Goal: Find contact information: Find contact information

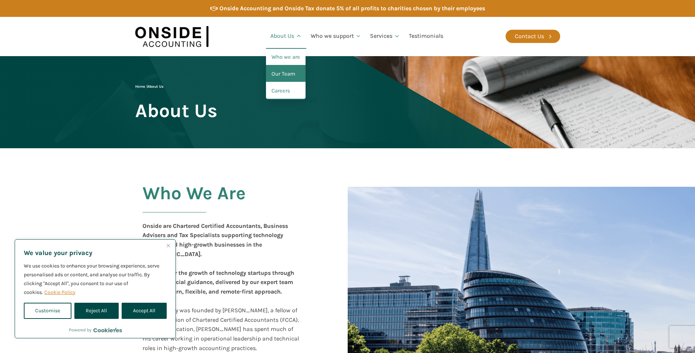
click at [291, 69] on link "Our Team" at bounding box center [286, 74] width 40 height 17
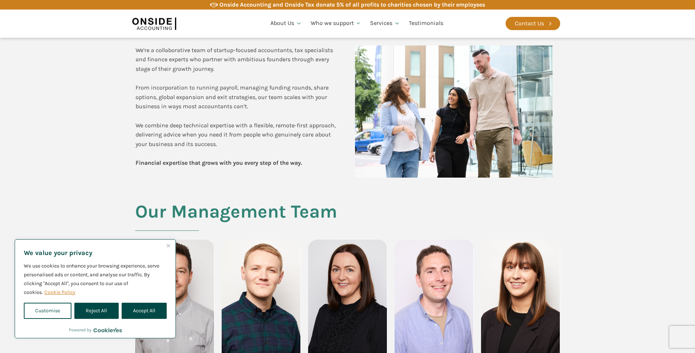
scroll to position [176, 0]
click at [99, 307] on button "Reject All" at bounding box center [96, 310] width 44 height 16
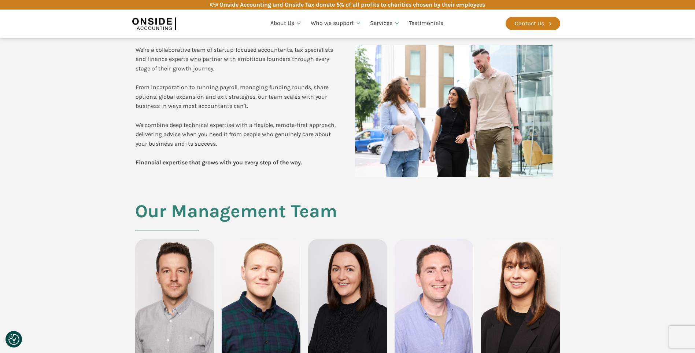
click at [63, 184] on section "Meet the people behind Onside We’re a collaborative team of startup-focused acc…" at bounding box center [347, 86] width 695 height 229
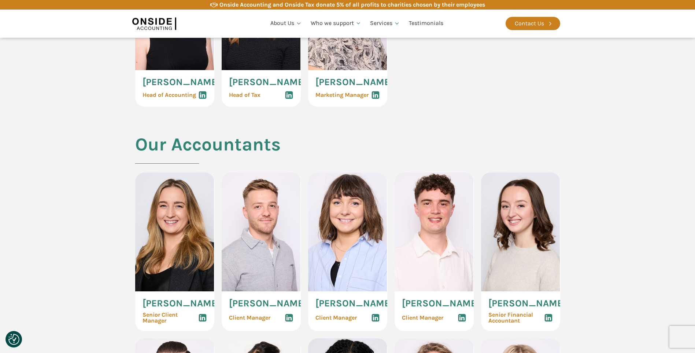
scroll to position [674, 0]
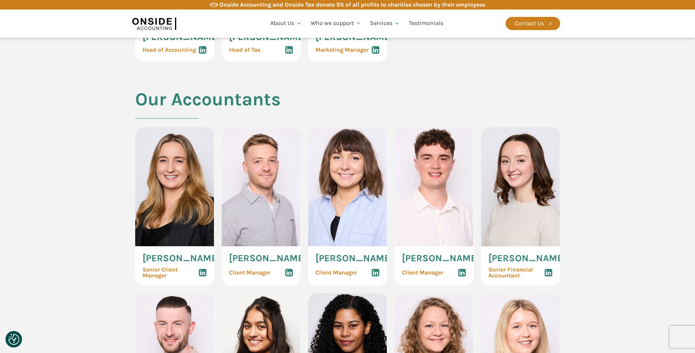
click at [173, 194] on img at bounding box center [174, 186] width 79 height 119
